Goal: Information Seeking & Learning: Compare options

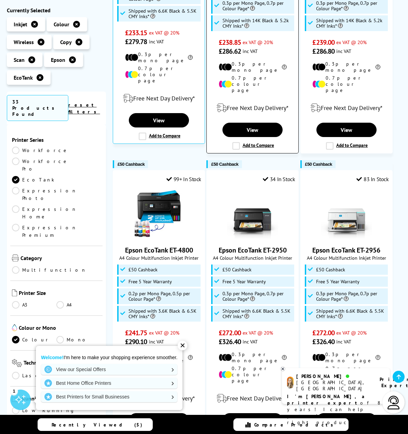
scroll to position [608, 0]
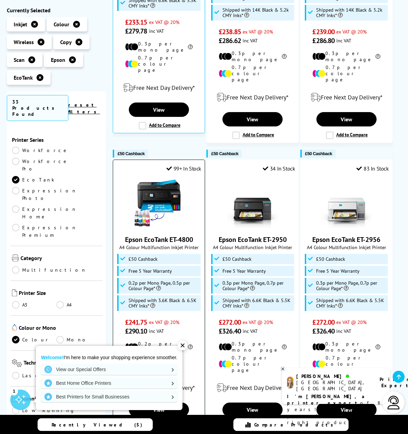
click at [158, 177] on img at bounding box center [158, 202] width 51 height 51
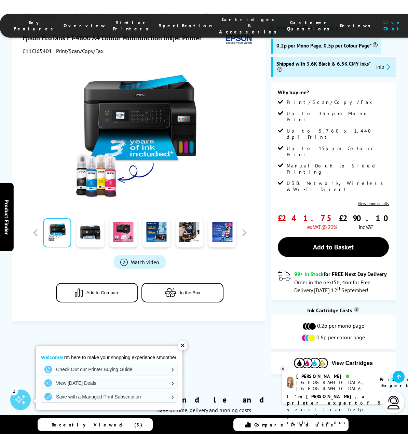
scroll to position [91, 0]
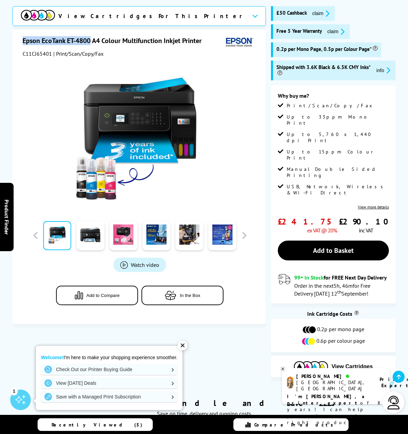
drag, startPoint x: 23, startPoint y: 42, endPoint x: 119, endPoint y: 44, distance: 96.7
click at [119, 44] on h1 "Epson EcoTank ET-4800 A4 Colour Multifunction Inkjet Printer" at bounding box center [116, 40] width 186 height 9
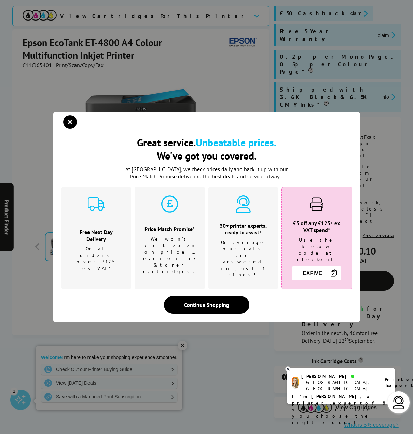
drag, startPoint x: 110, startPoint y: 45, endPoint x: 69, endPoint y: 127, distance: 92.2
click at [69, 127] on icon "close modal" at bounding box center [70, 122] width 14 height 14
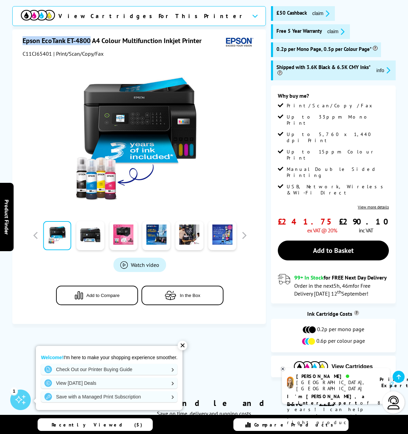
drag, startPoint x: 19, startPoint y: 45, endPoint x: 118, endPoint y: 46, distance: 98.4
click at [118, 46] on div "Epson EcoTank ET-4800 A4 Colour Multifunction Inkjet Printer C11CJ65401 | Print…" at bounding box center [139, 176] width 254 height 295
copy h1 "Epson EcoTank ET-4800"
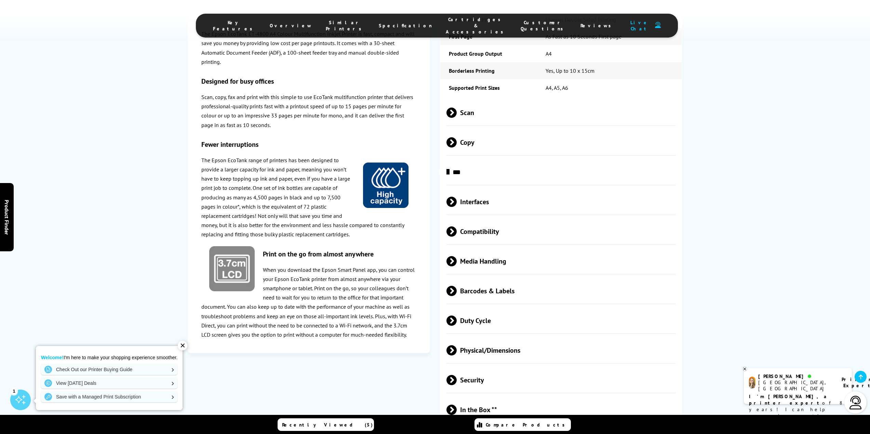
scroll to position [1025, 0]
click at [408, 247] on span "Media Handling" at bounding box center [561, 260] width 230 height 26
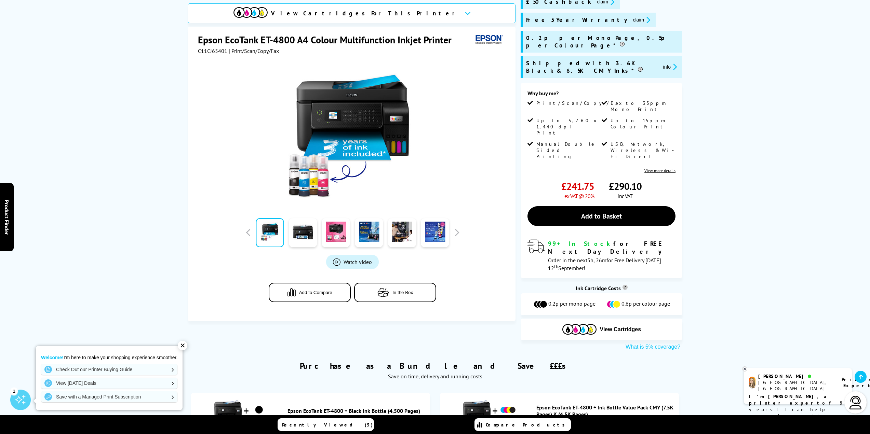
scroll to position [113, 0]
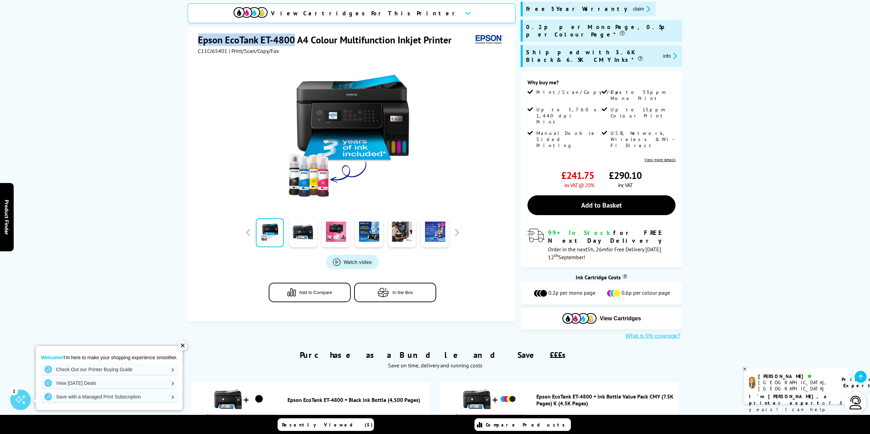
drag, startPoint x: 199, startPoint y: 18, endPoint x: 294, endPoint y: 23, distance: 95.5
click at [294, 33] on h1 "Epson EcoTank ET-4800 A4 Colour Multifunction Inkjet Printer" at bounding box center [328, 39] width 260 height 13
copy h1 "Epson EcoTank ET-4800"
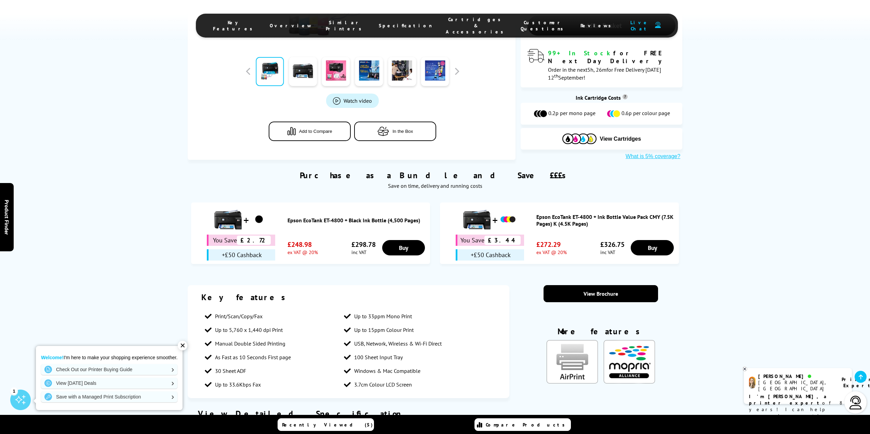
scroll to position [296, 0]
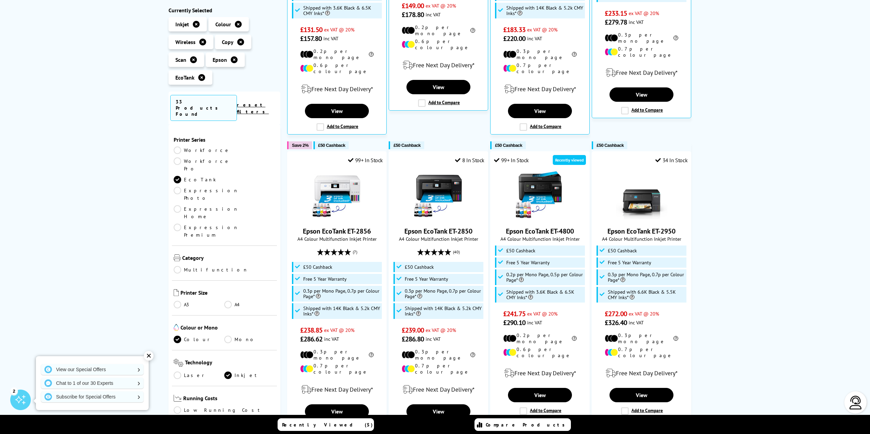
scroll to position [608, 0]
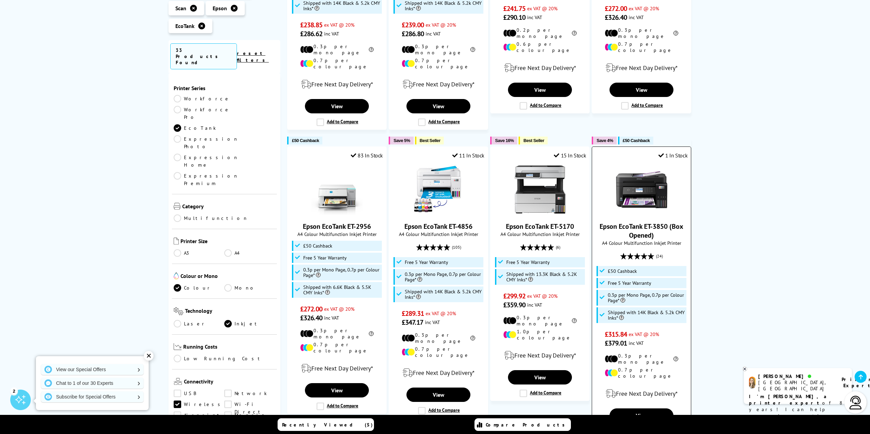
click at [647, 167] on img at bounding box center [641, 189] width 51 height 51
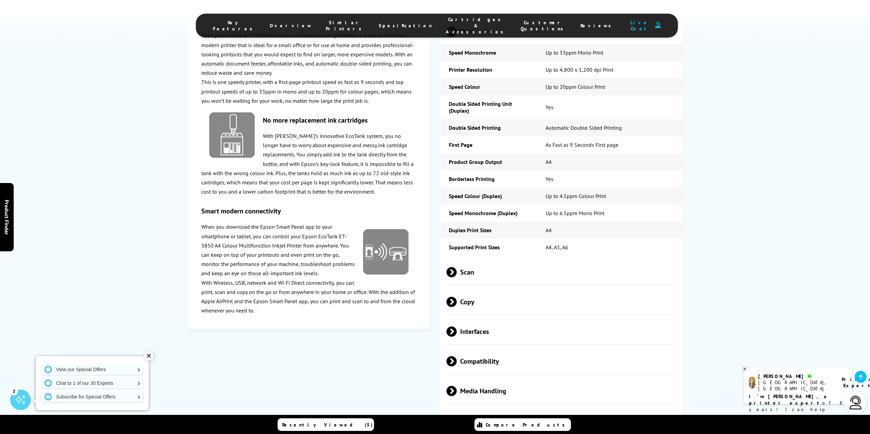
scroll to position [934, 0]
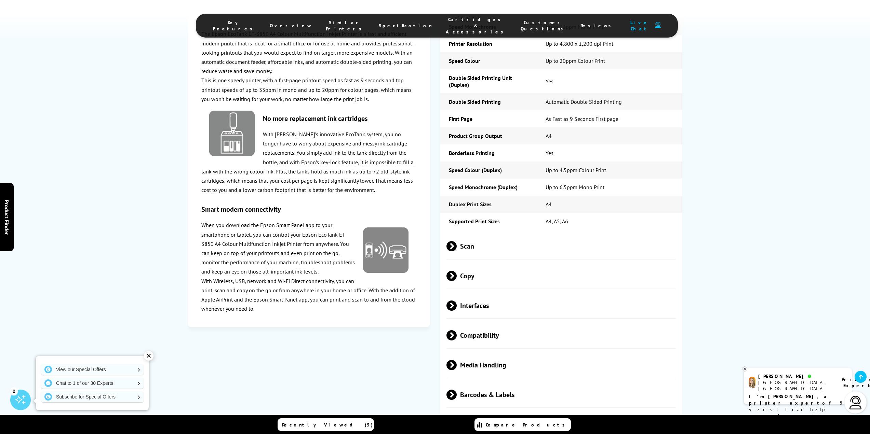
click at [474, 233] on span "Scan" at bounding box center [561, 246] width 230 height 26
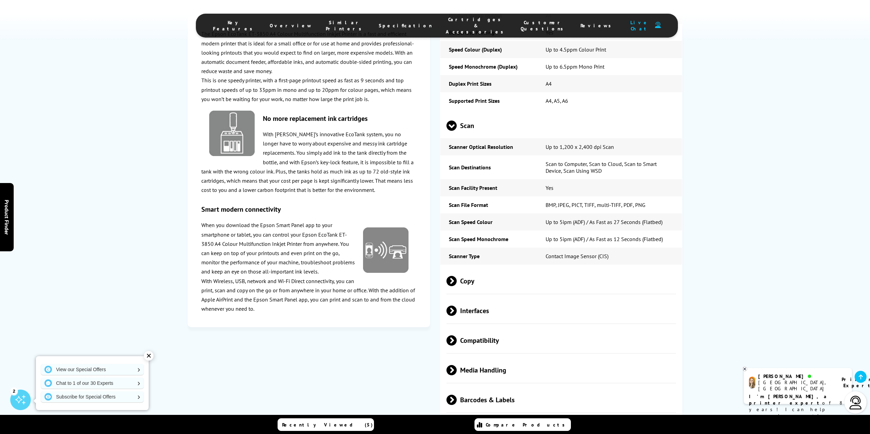
scroll to position [1071, 0]
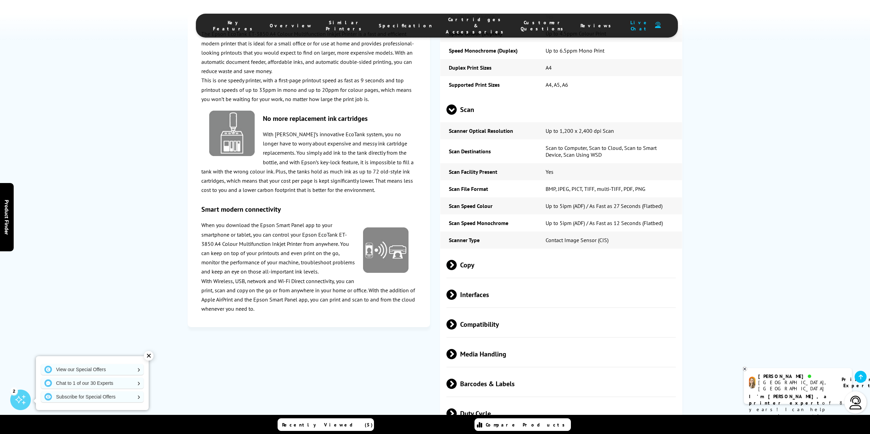
click at [553, 341] on span "Media Handling" at bounding box center [561, 354] width 230 height 26
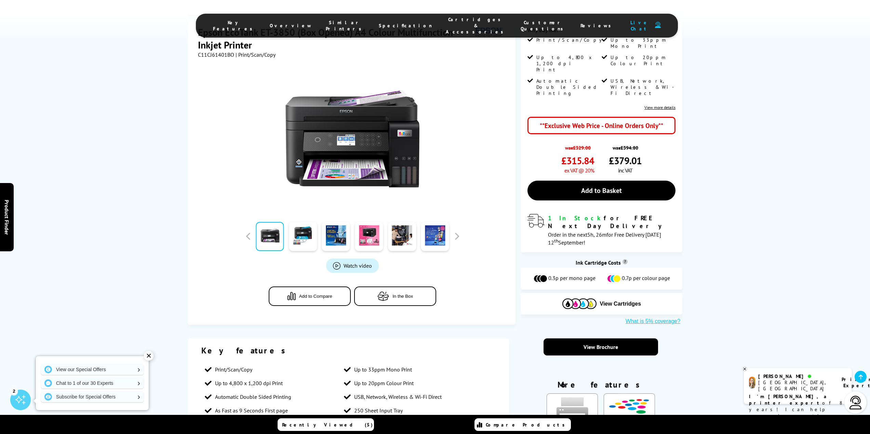
scroll to position [114, 0]
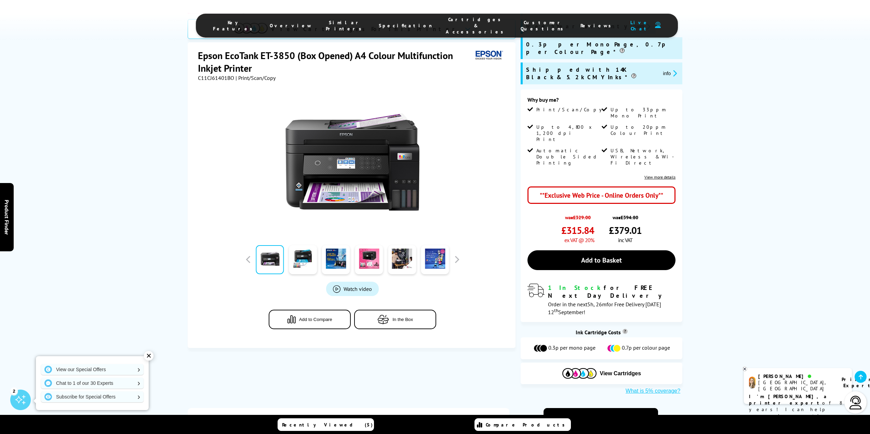
click at [353, 294] on link "Watch video" at bounding box center [352, 289] width 53 height 14
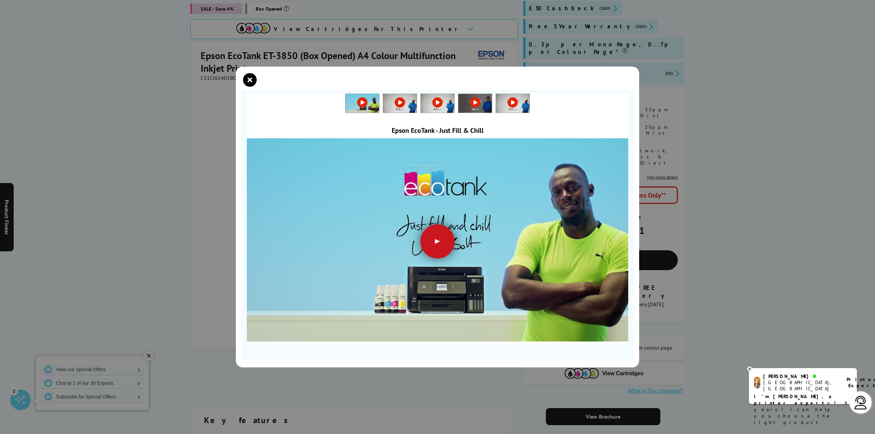
click at [432, 241] on div at bounding box center [437, 242] width 34 height 34
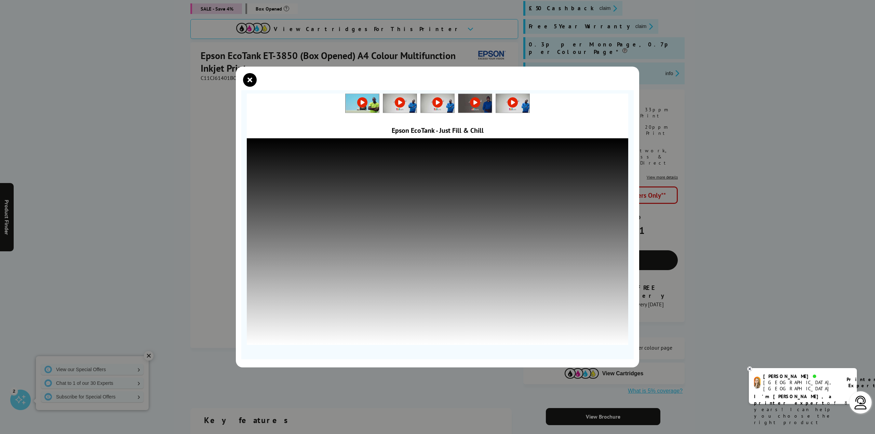
click at [394, 102] on img at bounding box center [399, 103] width 33 height 19
click at [434, 106] on link at bounding box center [437, 102] width 33 height 7
click at [479, 110] on img at bounding box center [474, 103] width 33 height 19
click at [510, 112] on img at bounding box center [512, 103] width 33 height 19
click at [249, 80] on icon "close modal" at bounding box center [250, 80] width 14 height 14
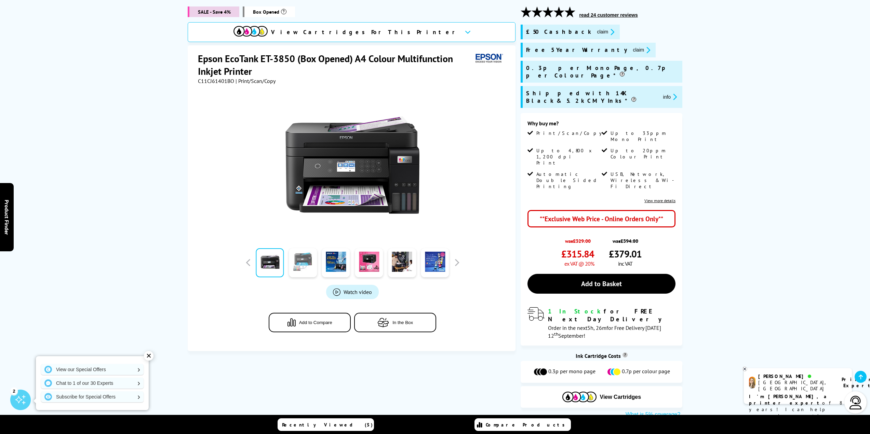
scroll to position [45, 0]
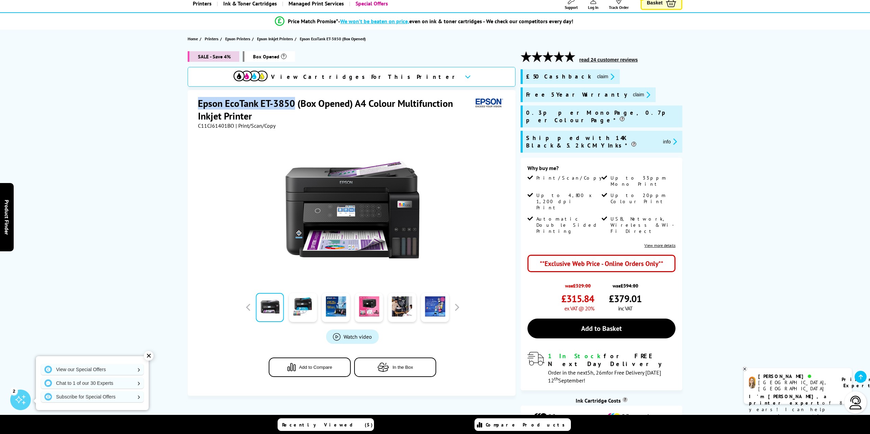
drag, startPoint x: 199, startPoint y: 101, endPoint x: 293, endPoint y: 106, distance: 94.1
click at [293, 106] on h1 "Epson EcoTank ET-3850 (Box Opened) A4 Colour Multifunction Inkjet Printer" at bounding box center [335, 109] width 275 height 25
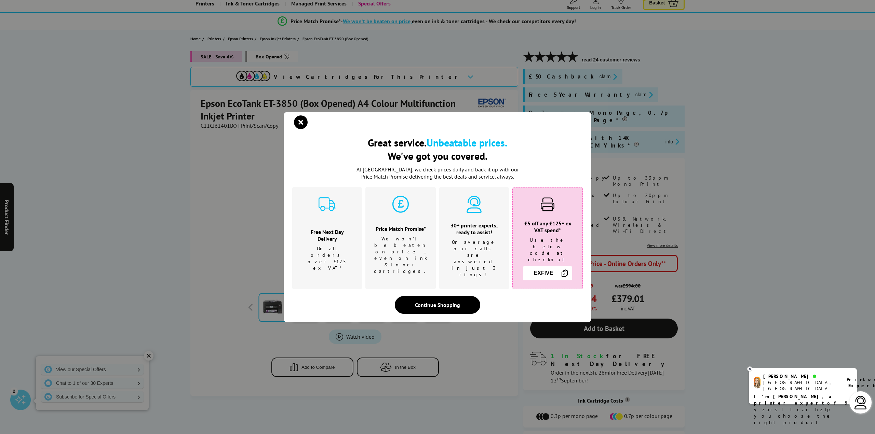
drag, startPoint x: 290, startPoint y: 106, endPoint x: 234, endPoint y: 140, distance: 65.8
click at [228, 143] on div "Great service. Unbeatable prices. We've got you covered. Great service. Unbeata…" at bounding box center [437, 217] width 875 height 434
click at [297, 129] on icon "close modal" at bounding box center [301, 123] width 14 height 14
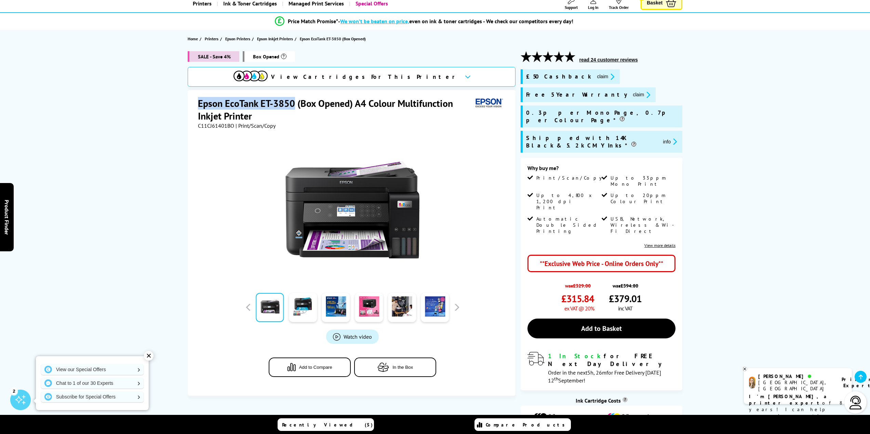
drag, startPoint x: 199, startPoint y: 104, endPoint x: 295, endPoint y: 99, distance: 95.8
click at [295, 99] on h1 "Epson EcoTank ET-3850 (Box Opened) A4 Colour Multifunction Inkjet Printer" at bounding box center [335, 109] width 275 height 25
copy h1 "Epson EcoTank ET-3850"
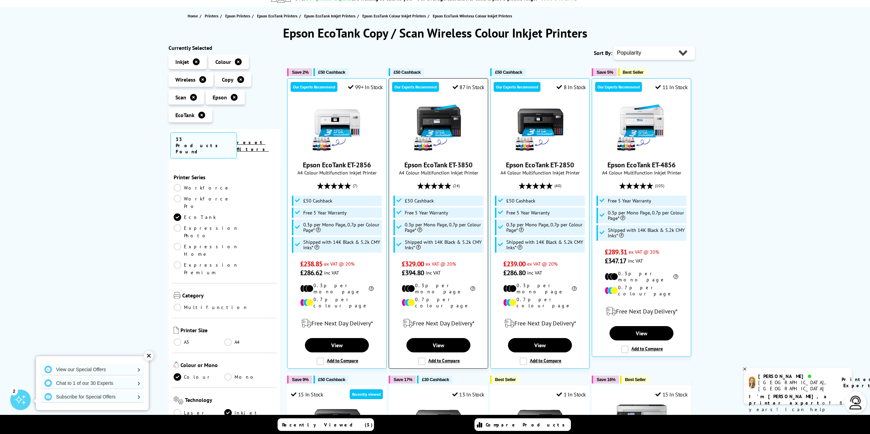
click at [429, 127] on img at bounding box center [438, 128] width 51 height 51
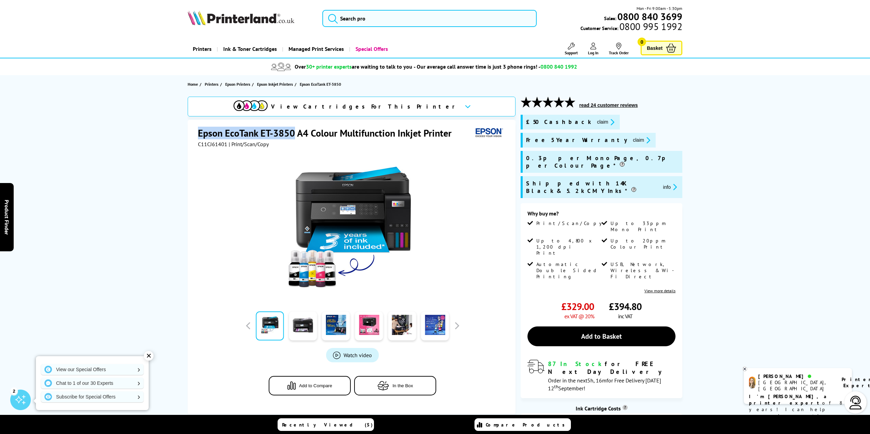
copy h1 "Epson EcoTank ET-3850"
drag, startPoint x: 200, startPoint y: 134, endPoint x: 293, endPoint y: 139, distance: 93.4
click at [293, 139] on div "Epson EcoTank ET-3850 A4 Colour Multifunction Inkjet Printer C11CJ61401 | Print…" at bounding box center [352, 267] width 328 height 295
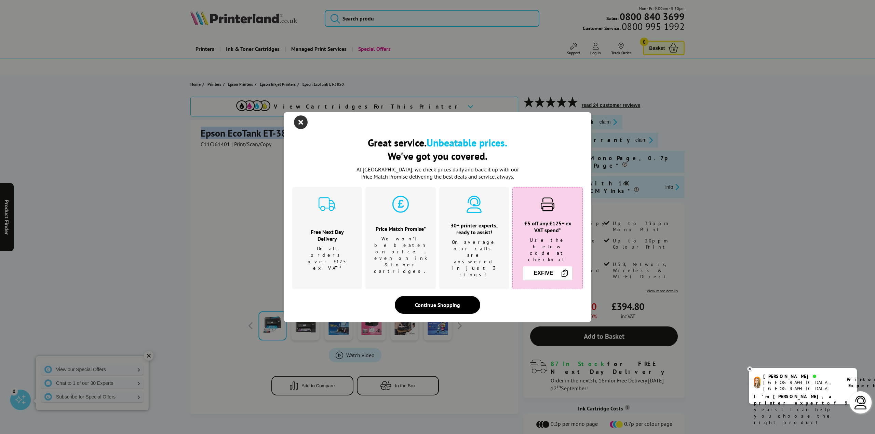
click at [304, 129] on icon "close modal" at bounding box center [301, 123] width 14 height 14
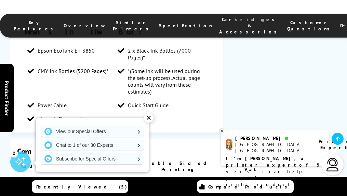
scroll to position [775, 0]
